Goal: Task Accomplishment & Management: Complete application form

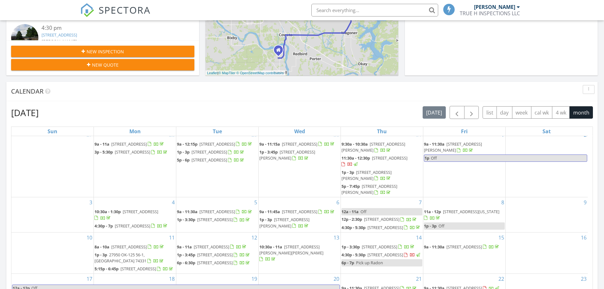
scroll to position [158, 0]
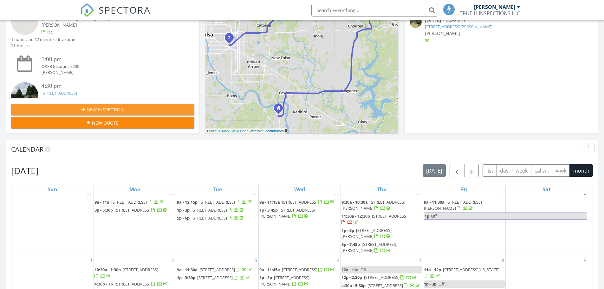
click at [142, 123] on div "New Inspection New Quote" at bounding box center [102, 115] width 193 height 35
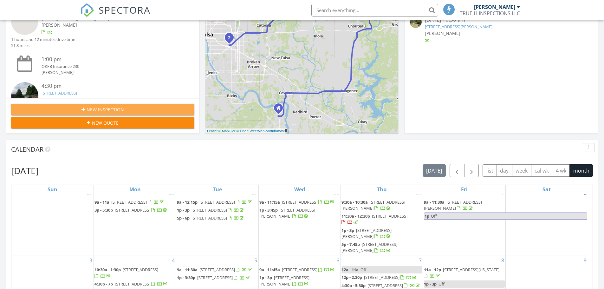
click at [144, 107] on div "New Inspection" at bounding box center [102, 109] width 173 height 7
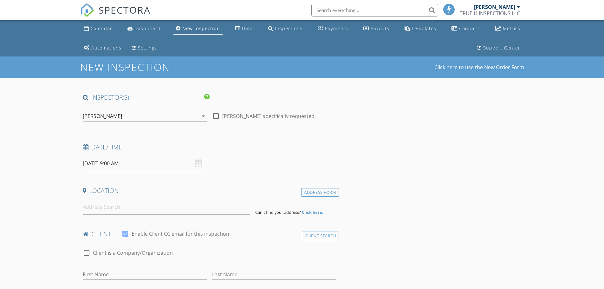
click at [141, 164] on input "08/29/2025 9:00 AM" at bounding box center [145, 164] width 124 height 16
select select "8"
type input "09/02/2025 9:00 AM"
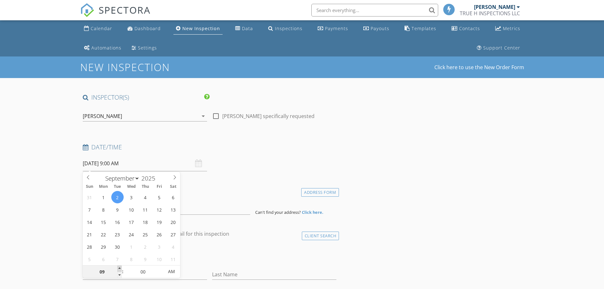
type input "10"
type input "09/02/2025 10:00 AM"
click at [119, 269] on span at bounding box center [119, 268] width 4 height 6
type input "11"
type input "09/02/2025 11:00 AM"
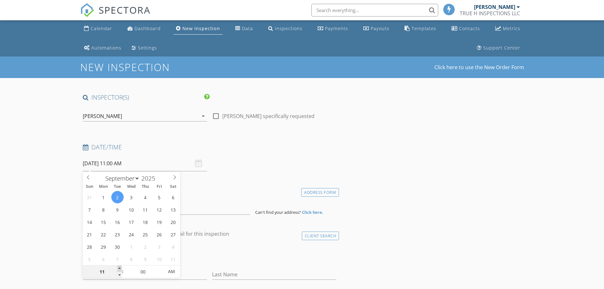
click at [119, 269] on span at bounding box center [119, 268] width 4 height 6
type input "12"
type input "09/02/2025 12:00 PM"
click at [119, 269] on span at bounding box center [119, 268] width 4 height 6
type input "01"
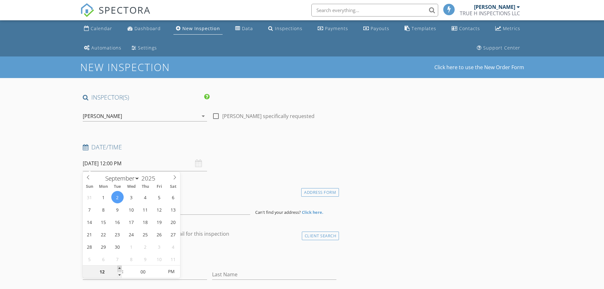
type input "09/02/2025 1:00 PM"
click at [119, 269] on span at bounding box center [119, 268] width 4 height 6
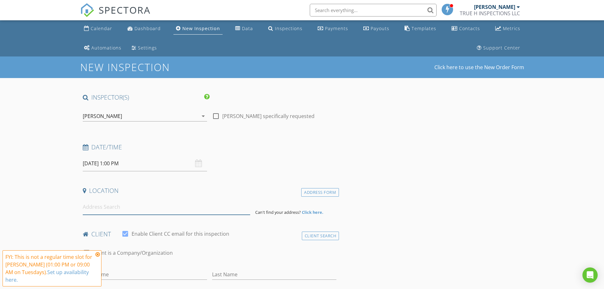
click at [121, 202] on input at bounding box center [166, 207] width 167 height 16
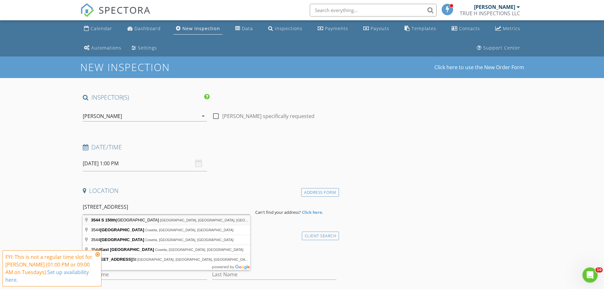
type input "3544 S 150th East Ave, Tulsa, OK, USA"
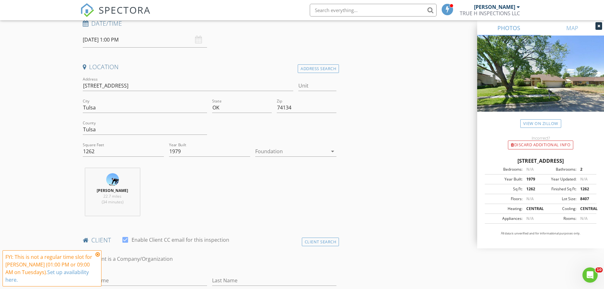
scroll to position [158, 0]
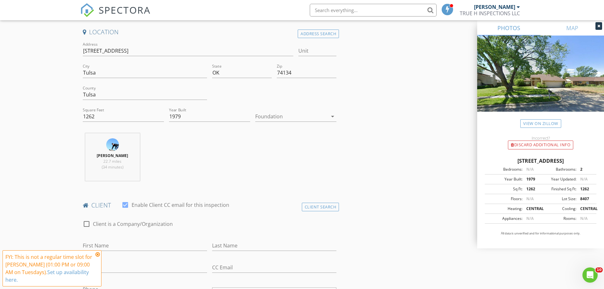
click at [294, 120] on div at bounding box center [291, 116] width 72 height 10
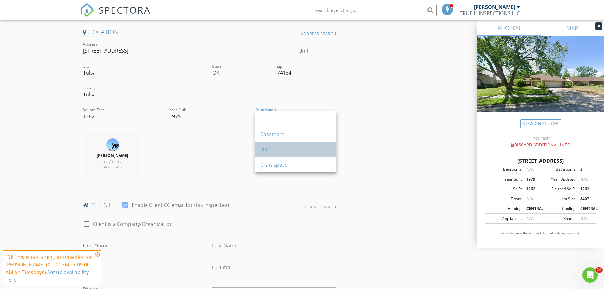
click at [283, 150] on div "Slab" at bounding box center [295, 149] width 71 height 8
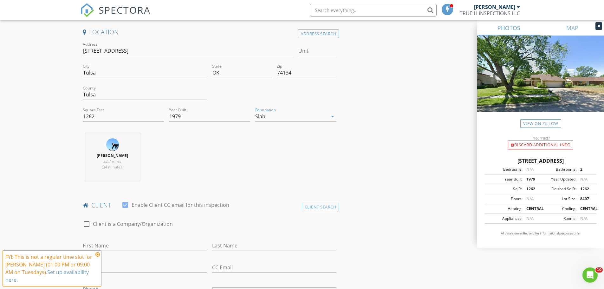
scroll to position [253, 0]
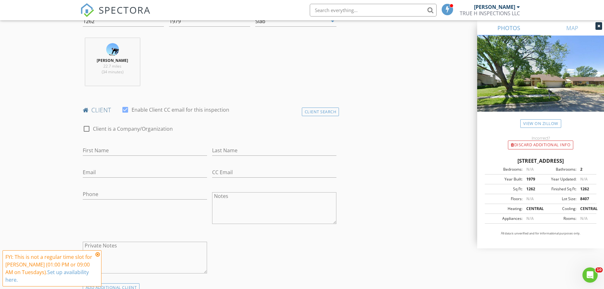
click at [152, 137] on div at bounding box center [128, 138] width 90 height 4
click at [149, 145] on div "First Name" at bounding box center [145, 151] width 124 height 21
click at [158, 153] on input "First Name" at bounding box center [145, 150] width 124 height 10
type input "Bryan"
click at [230, 151] on input "Last Name" at bounding box center [274, 150] width 124 height 10
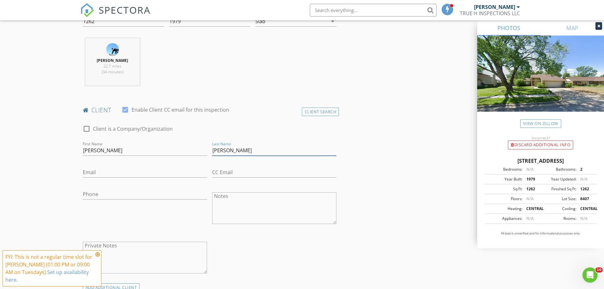
type input "Dyer"
click at [168, 168] on input "Email" at bounding box center [145, 172] width 124 height 10
type input "thumpersson@gmail.com"
click at [165, 191] on input "Phone" at bounding box center [145, 194] width 124 height 10
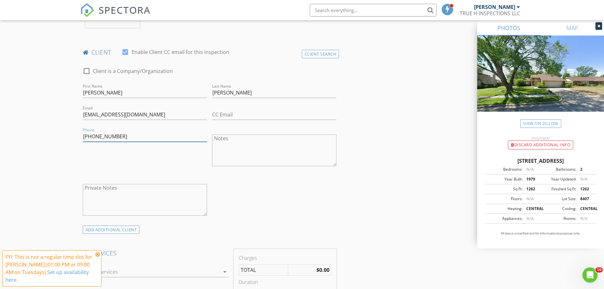
scroll to position [380, 0]
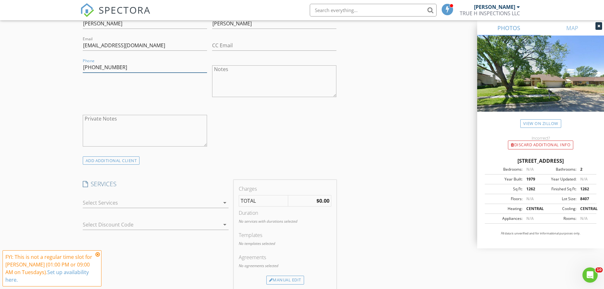
type input "918-565-0430"
click at [216, 203] on div at bounding box center [151, 202] width 137 height 10
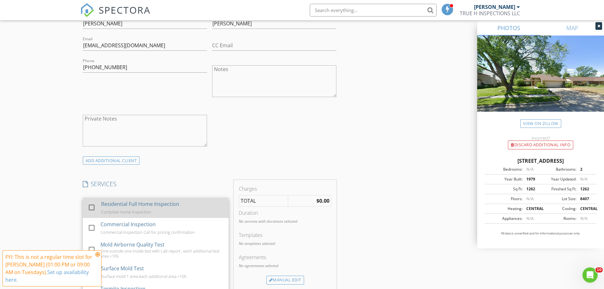
click at [211, 207] on div "Residential Full Home Inspection Complete Home Inspection" at bounding box center [162, 207] width 122 height 20
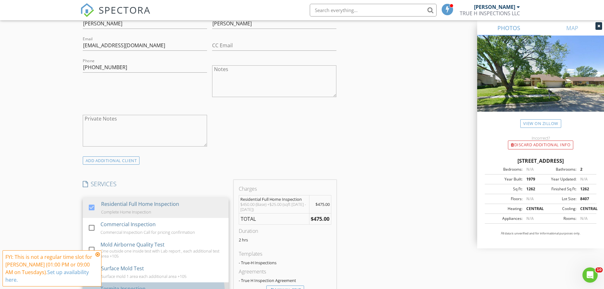
click at [179, 286] on div "Termite Inspection Sure Shot , over 3,000 sqft additonal fees may be applied" at bounding box center [161, 292] width 123 height 20
click at [373, 238] on div "INSPECTOR(S) check_box Joshua Willinger PRIMARY Joshua Willinger arrow_drop_dow…" at bounding box center [302, 243] width 444 height 1061
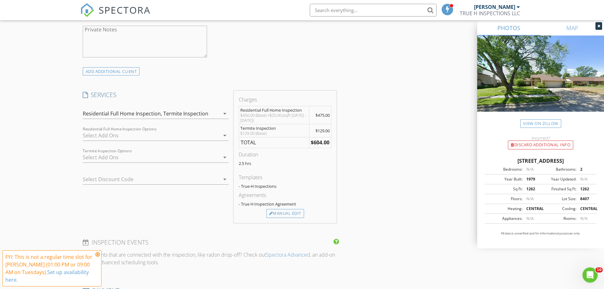
scroll to position [539, 0]
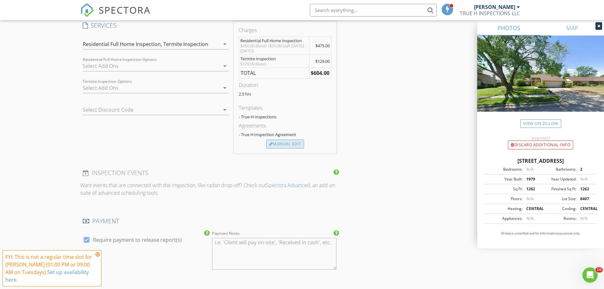
click at [283, 146] on div "Manual Edit" at bounding box center [285, 143] width 38 height 9
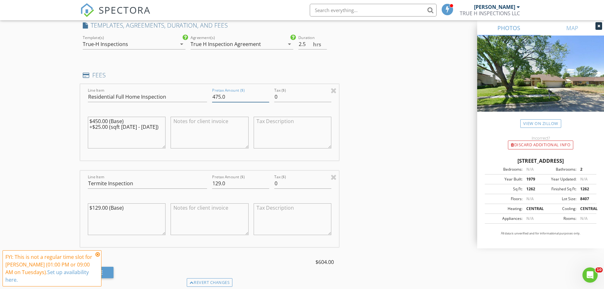
click at [220, 97] on input "475.0" at bounding box center [240, 97] width 57 height 10
type input "425.0"
click at [220, 181] on input "129.0" at bounding box center [240, 183] width 57 height 10
type input "125.0"
click at [415, 201] on div "INSPECTOR(S) check_box Joshua Willinger PRIMARY Joshua Willinger arrow_drop_dow…" at bounding box center [302, 152] width 444 height 1194
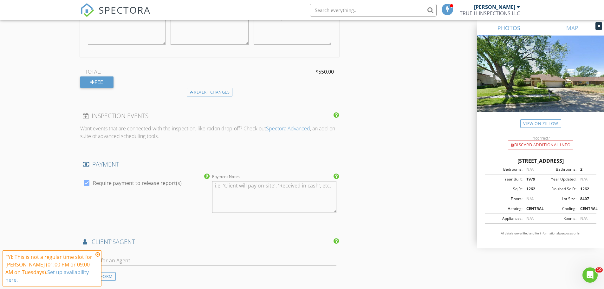
scroll to position [919, 0]
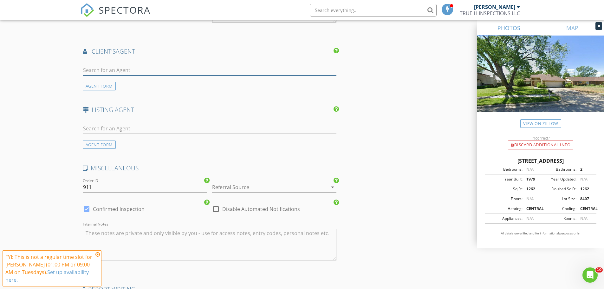
click at [207, 67] on input "text" at bounding box center [210, 70] width 254 height 10
type input "Dennis Stewart"
click at [164, 86] on div "No results found. Click to add a new Agent" at bounding box center [133, 84] width 95 height 8
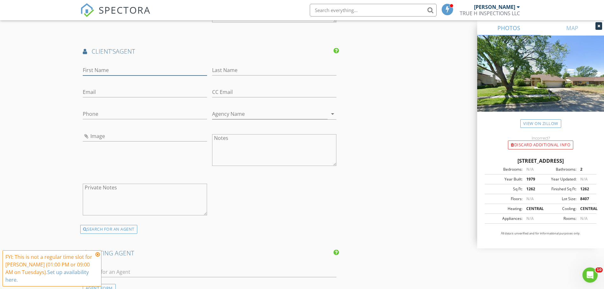
click at [160, 68] on input "First Name" at bounding box center [145, 70] width 124 height 10
type input "Dennis"
click at [286, 70] on input "Last Name" at bounding box center [274, 70] width 124 height 10
click at [216, 69] on input "Stwart" at bounding box center [274, 70] width 124 height 10
type input "Stewart"
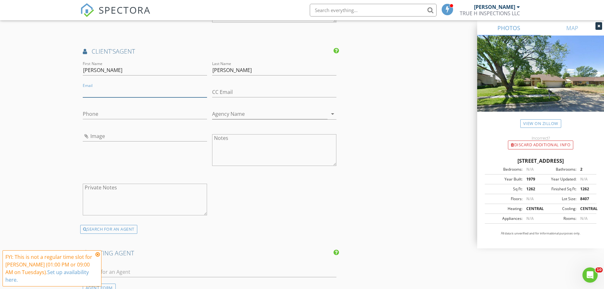
click at [181, 91] on input "Email" at bounding box center [145, 92] width 124 height 10
click at [95, 116] on input "Phone" at bounding box center [145, 114] width 124 height 10
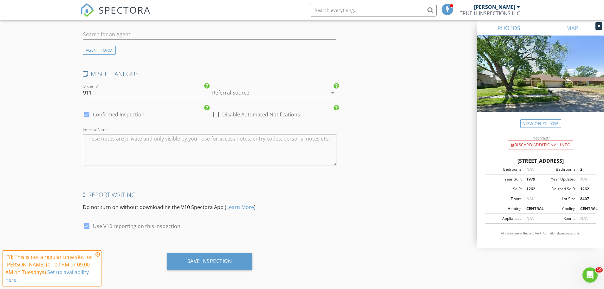
scroll to position [1159, 0]
type input "918-814-8430"
click at [241, 257] on div "Save Inspection" at bounding box center [209, 260] width 85 height 17
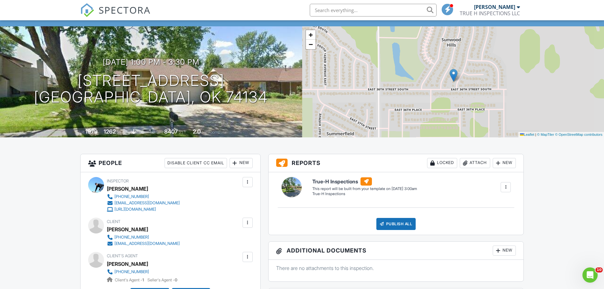
scroll to position [95, 0]
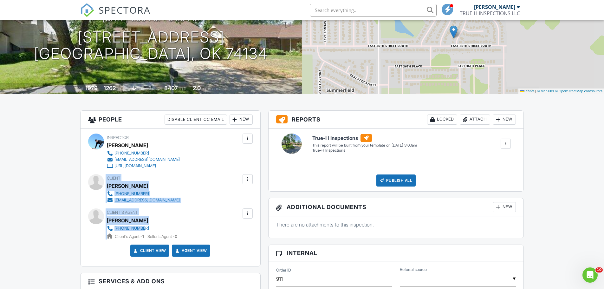
drag, startPoint x: 104, startPoint y: 179, endPoint x: 169, endPoint y: 230, distance: 83.0
click at [169, 230] on div "Inspector Joshua Willinger 918-605-1498 truehjosh@gmail.com https://oklahomeins…" at bounding box center [170, 197] width 180 height 137
copy div "Client Bryan Dyer 918-565-0430 thumpersson@gmail.com Edit Resend Confirmation E…"
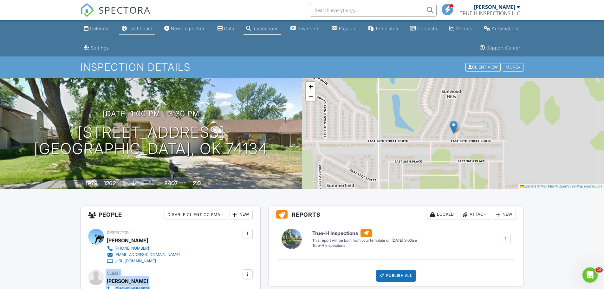
click at [152, 30] on div "Dashboard" at bounding box center [140, 28] width 24 height 5
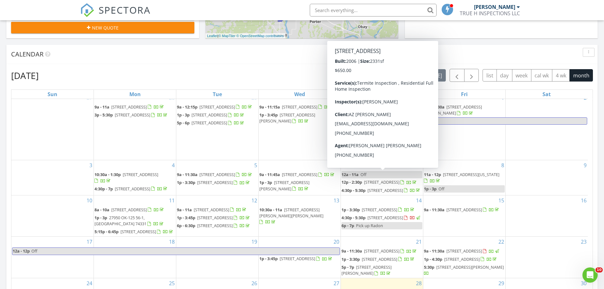
scroll to position [348, 0]
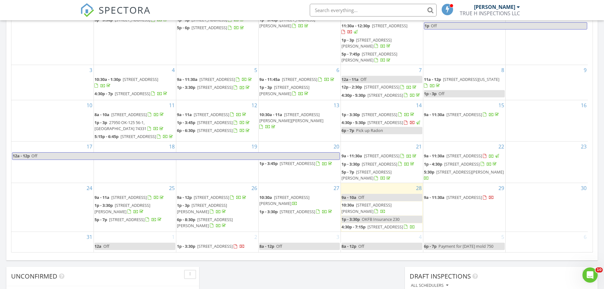
click at [375, 273] on div "Today Joshua Willinger 9:00 am Off Joshua Willinger 10:30 am 612 W 480, Pryor, …" at bounding box center [302, 41] width 604 height 577
click at [207, 243] on span "3544 S 150th East Ave, Tulsa 74134" at bounding box center [214, 246] width 35 height 6
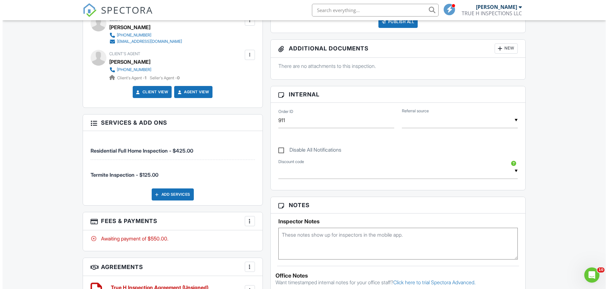
scroll to position [95, 0]
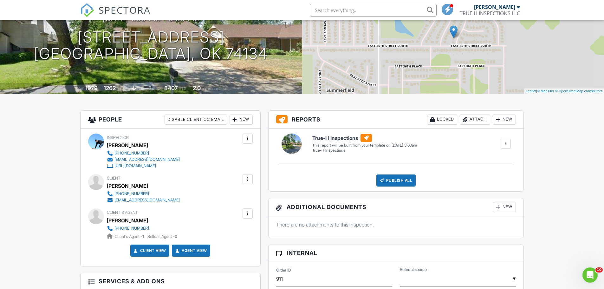
click at [248, 120] on div "New" at bounding box center [240, 119] width 23 height 10
click at [246, 154] on li "Listing Agent" at bounding box center [264, 155] width 62 height 16
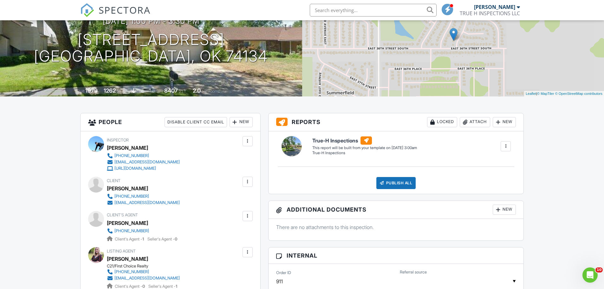
drag, startPoint x: 332, startPoint y: 210, endPoint x: 305, endPoint y: 196, distance: 29.6
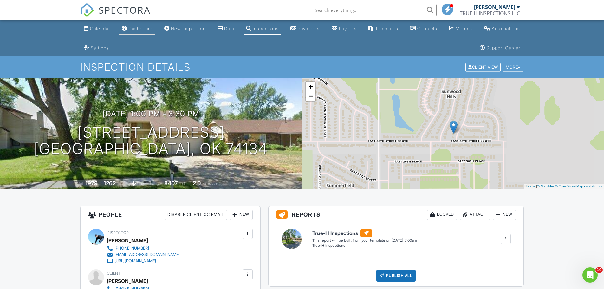
click at [140, 27] on div "Dashboard" at bounding box center [140, 28] width 24 height 5
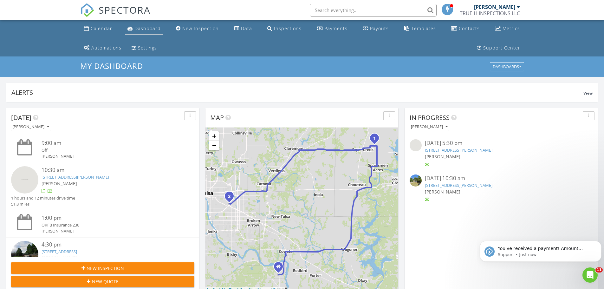
click at [145, 29] on div "Dashboard" at bounding box center [147, 28] width 26 height 6
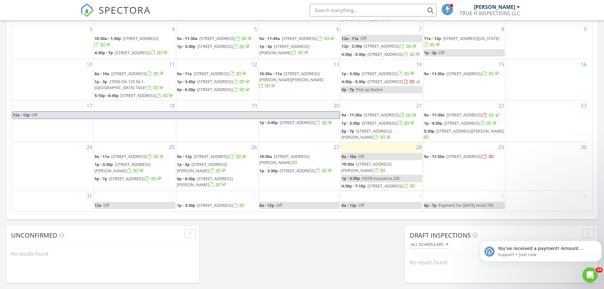
scroll to position [371, 0]
